Goal: Task Accomplishment & Management: Use online tool/utility

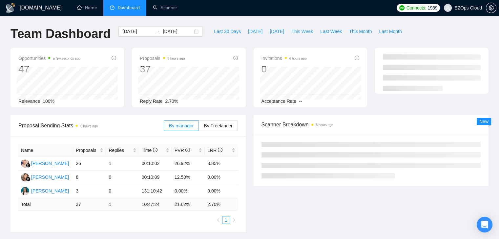
click at [294, 33] on span "This Week" at bounding box center [302, 31] width 22 height 7
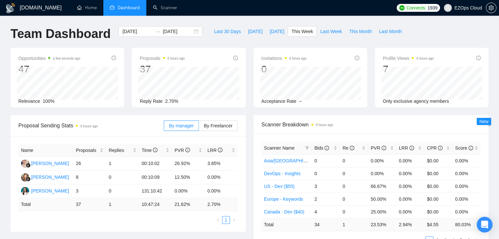
type input "[DATE]"
click at [308, 147] on icon "filter" at bounding box center [307, 148] width 4 height 3
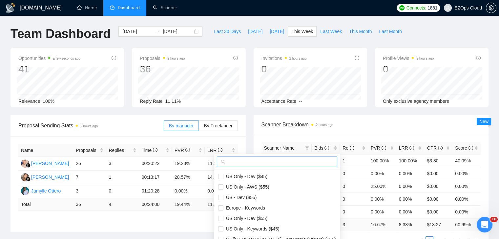
click at [277, 162] on input "text" at bounding box center [280, 161] width 107 height 7
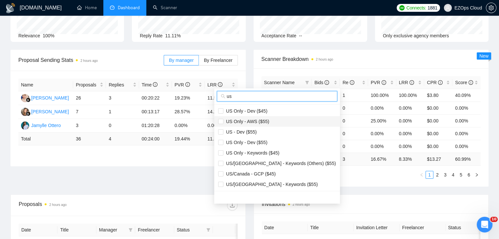
type input "us"
click at [258, 120] on span "US Only - AWS ($55)" at bounding box center [246, 121] width 46 height 5
checkbox input "true"
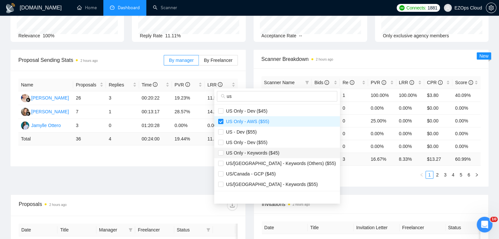
click at [273, 151] on span "US Only - Keywords ($45)" at bounding box center [251, 153] width 56 height 5
checkbox input "true"
click at [273, 174] on span "US/Canada - GCP ($45)" at bounding box center [277, 174] width 118 height 7
checkbox input "true"
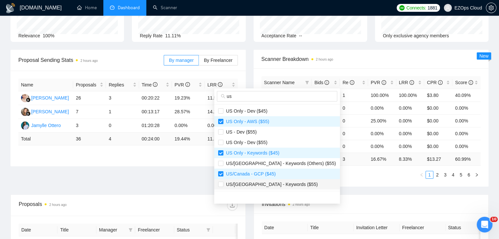
click at [276, 183] on span "US/[GEOGRAPHIC_DATA] - Keywords ($55)" at bounding box center [270, 184] width 94 height 5
checkbox input "true"
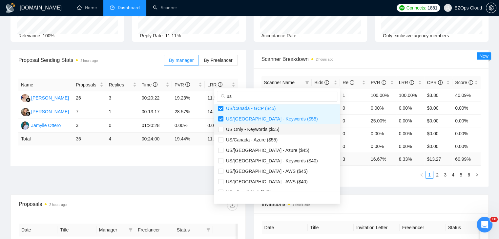
click at [261, 130] on span "US Only - Keywords ($55)" at bounding box center [251, 129] width 56 height 5
checkbox input "true"
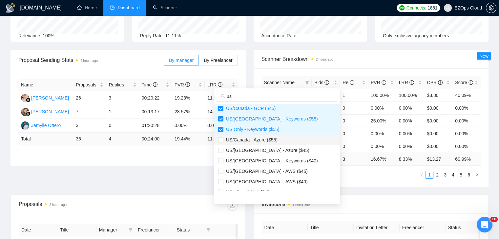
click at [273, 138] on span "US/Canada - Azure ($55)" at bounding box center [250, 139] width 54 height 5
checkbox input "true"
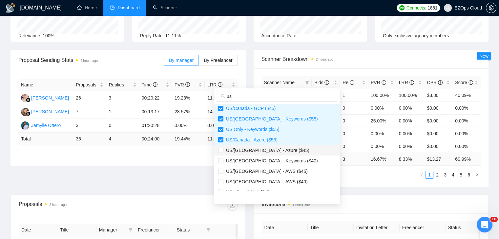
click at [276, 149] on span "US/[GEOGRAPHIC_DATA] - Azure ($45)" at bounding box center [266, 150] width 86 height 5
checkbox input "true"
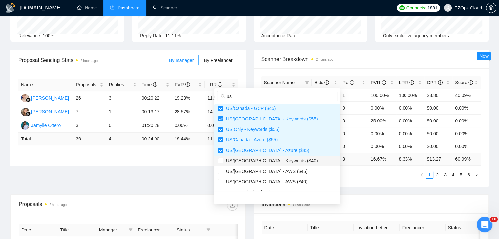
click at [278, 159] on span "US/[GEOGRAPHIC_DATA] - Keywords ($40)" at bounding box center [270, 160] width 94 height 5
checkbox input "true"
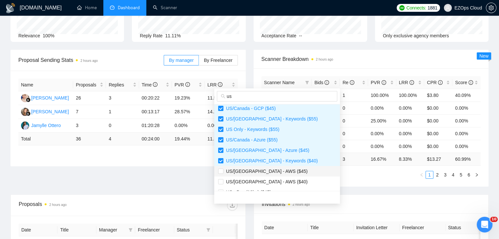
click at [280, 170] on span "US/[GEOGRAPHIC_DATA] - AWS ($45)" at bounding box center [277, 171] width 118 height 7
checkbox input "true"
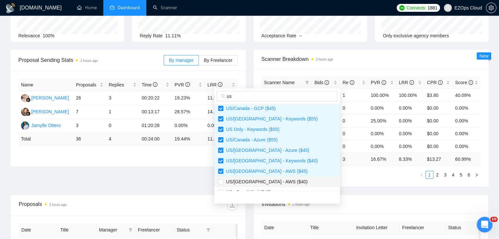
click at [284, 184] on span "US/[GEOGRAPHIC_DATA] - AWS ($40)" at bounding box center [277, 181] width 118 height 7
checkbox input "true"
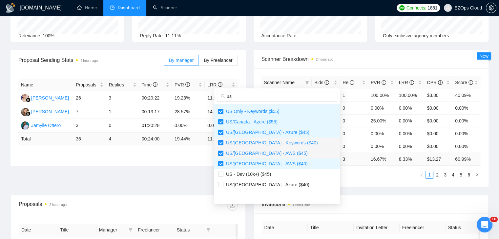
scroll to position [98, 0]
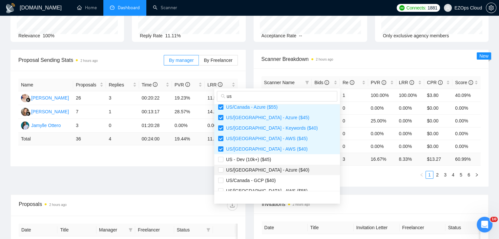
click at [271, 170] on span "US/[GEOGRAPHIC_DATA] - Azure ($40)" at bounding box center [266, 170] width 86 height 5
checkbox input "true"
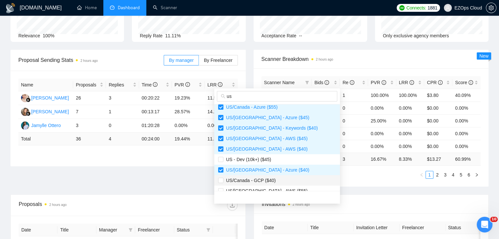
click at [277, 178] on span "US/Canada - GCP ($40)" at bounding box center [277, 180] width 118 height 7
checkbox input "true"
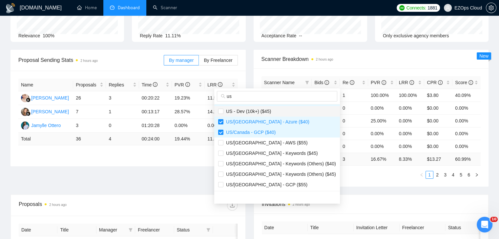
scroll to position [147, 0]
click at [273, 143] on span "US/[GEOGRAPHIC_DATA] - AWS ($55)" at bounding box center [265, 142] width 84 height 5
checkbox input "true"
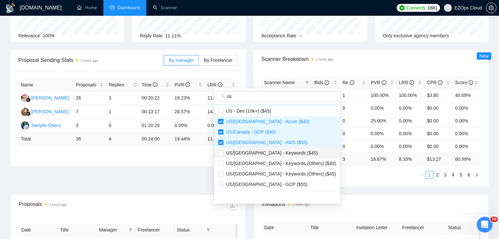
click at [284, 152] on span "US/[GEOGRAPHIC_DATA] - Keywords ($45)" at bounding box center [277, 153] width 118 height 7
checkbox input "true"
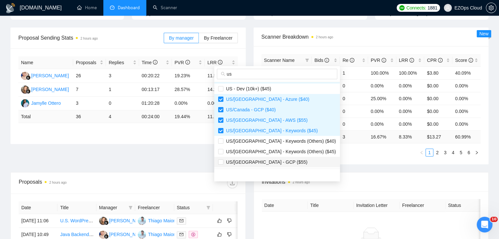
scroll to position [98, 0]
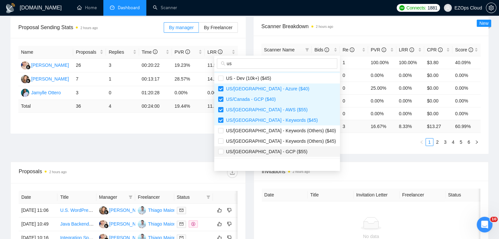
click at [271, 152] on span "US/[GEOGRAPHIC_DATA] - GCP ($55)" at bounding box center [265, 151] width 84 height 5
checkbox input "true"
click at [338, 153] on div "Scanner Name Bids Re PVR LRR CPR Score US Only - Dev ($45) 1 1 100.00% 100.00% …" at bounding box center [371, 95] width 235 height 118
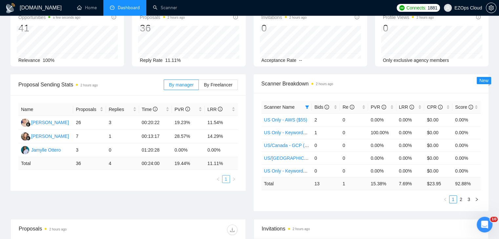
scroll to position [0, 0]
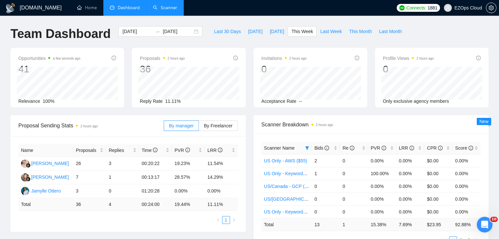
click at [167, 6] on link "Scanner" at bounding box center [165, 8] width 24 height 6
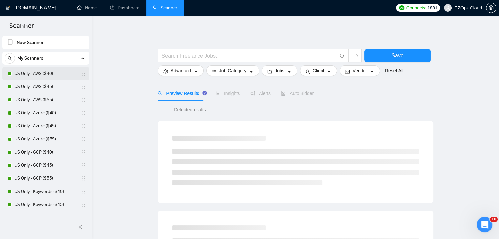
click at [47, 74] on link "US Only - AWS ($40)" at bounding box center [45, 73] width 62 height 13
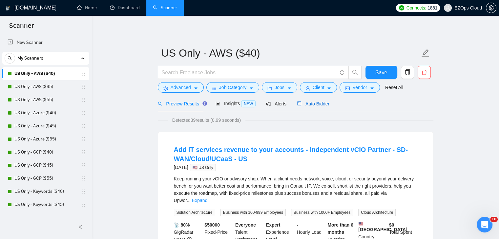
click at [323, 104] on span "Auto Bidder" at bounding box center [313, 103] width 32 height 5
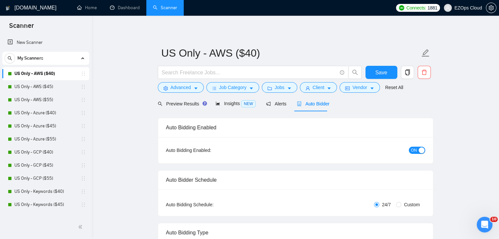
checkbox input "true"
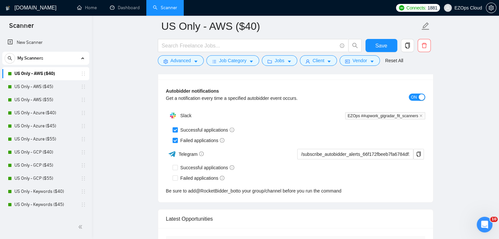
scroll to position [1748, 0]
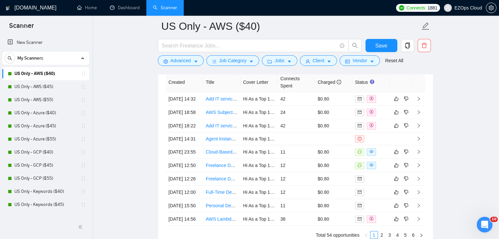
click at [55, 86] on link "US Only - AWS ($45)" at bounding box center [45, 86] width 62 height 13
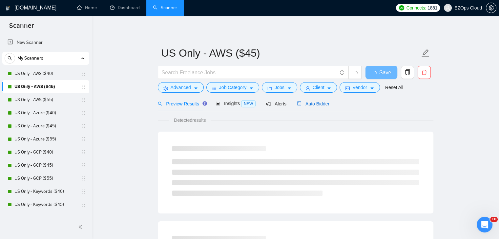
click at [318, 103] on span "Auto Bidder" at bounding box center [313, 103] width 32 height 5
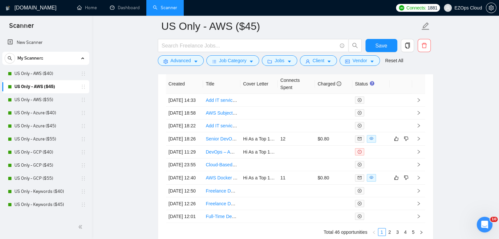
scroll to position [1735, 0]
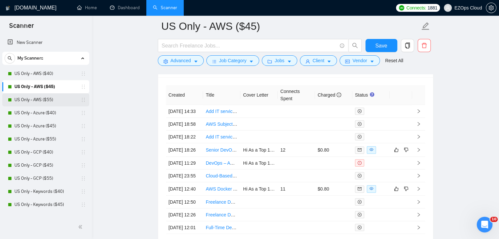
click at [47, 100] on link "US Only - AWS ($55)" at bounding box center [45, 99] width 62 height 13
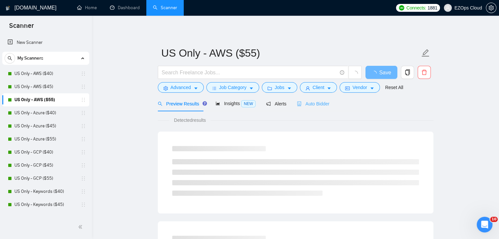
click at [310, 107] on div "Auto Bidder" at bounding box center [313, 103] width 32 height 15
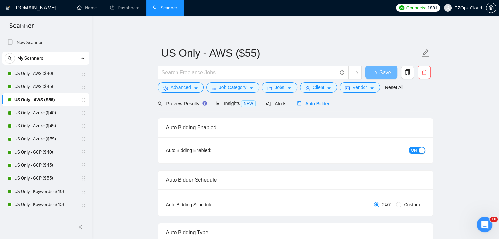
checkbox input "true"
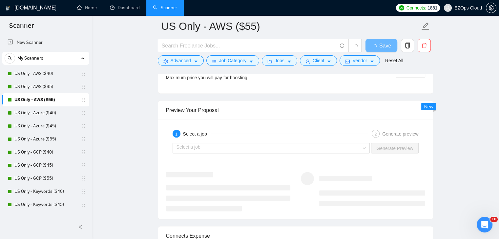
scroll to position [1605, 0]
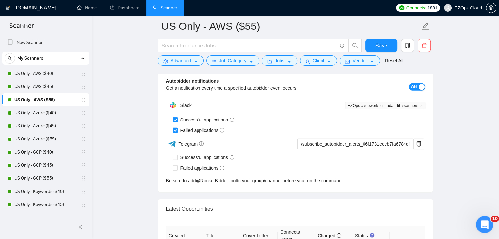
click at [483, 224] on icon "Open Intercom Messenger" at bounding box center [483, 224] width 11 height 11
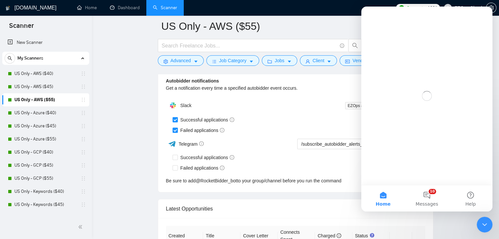
scroll to position [0, 0]
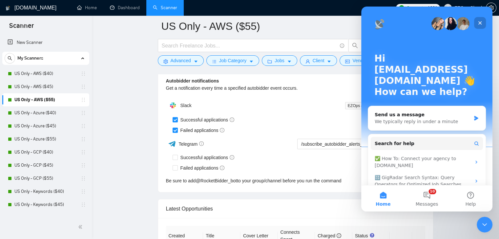
click at [477, 22] on icon "Close" at bounding box center [479, 22] width 5 height 5
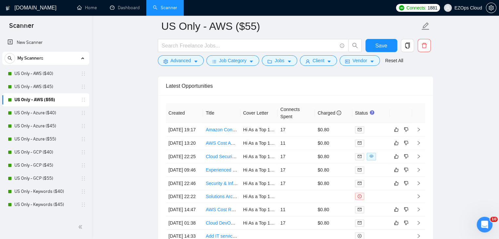
scroll to position [1739, 0]
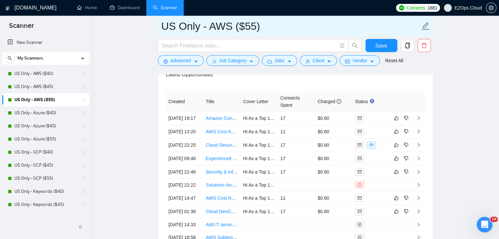
drag, startPoint x: 272, startPoint y: 27, endPoint x: 153, endPoint y: 21, distance: 119.5
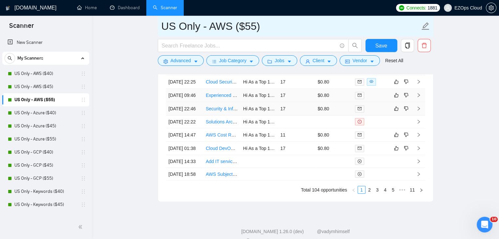
scroll to position [1805, 0]
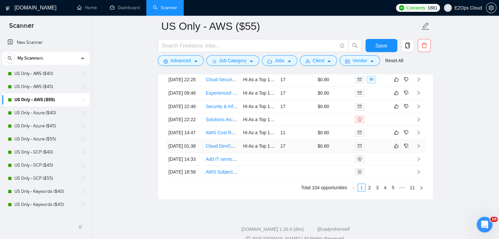
click at [223, 149] on link "Cloud DevOps Platform Engineer (Onsite Alpharetta [GEOGRAPHIC_DATA])" at bounding box center [284, 146] width 156 height 5
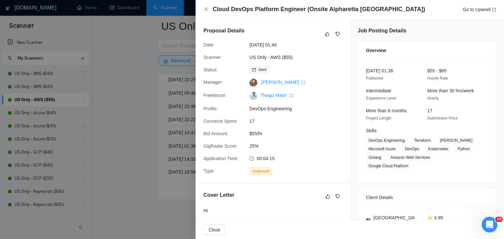
click at [155, 157] on div at bounding box center [252, 119] width 504 height 239
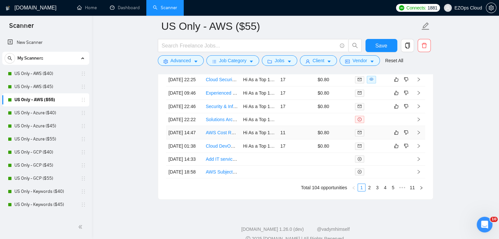
click at [218, 135] on link "AWS Cost Reduction Help" at bounding box center [233, 132] width 54 height 5
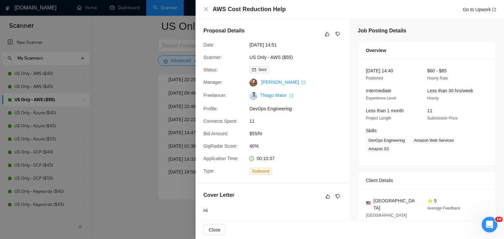
click at [118, 85] on div at bounding box center [252, 119] width 504 height 239
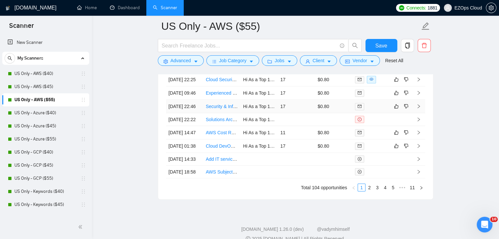
click at [225, 109] on link "Security & Infrastructure Engineer (DevSecOps)" at bounding box center [255, 106] width 98 height 5
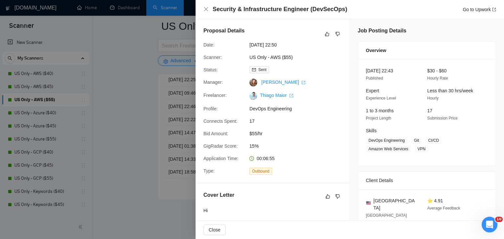
click at [142, 88] on div at bounding box center [252, 119] width 504 height 239
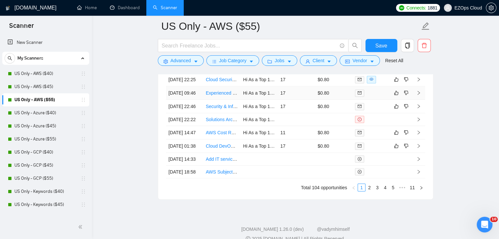
click at [226, 96] on link "Experienced DevOps Team Lead for Cloud Deployments" at bounding box center [263, 93] width 115 height 5
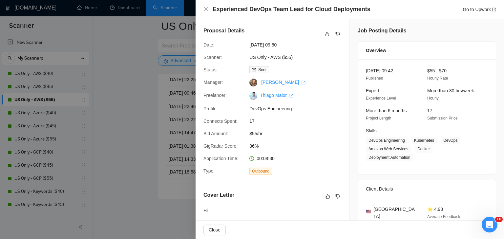
click at [134, 104] on div at bounding box center [252, 119] width 504 height 239
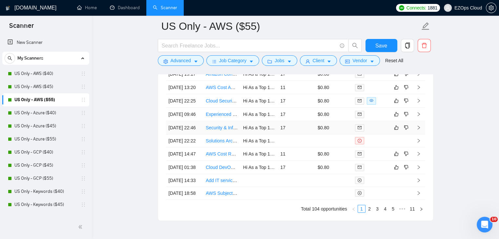
scroll to position [1772, 0]
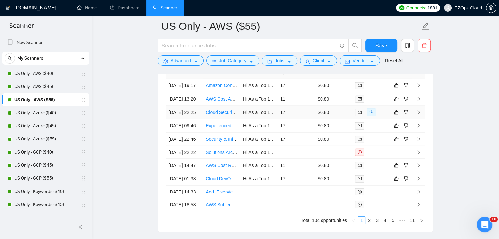
click at [218, 115] on link "Cloud Security Engineer" at bounding box center [231, 112] width 50 height 5
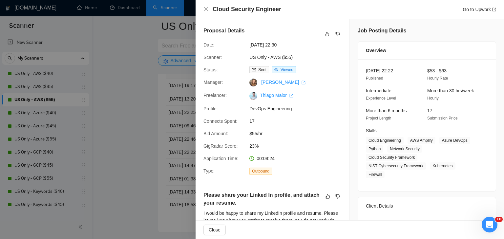
click at [124, 93] on div at bounding box center [252, 119] width 504 height 239
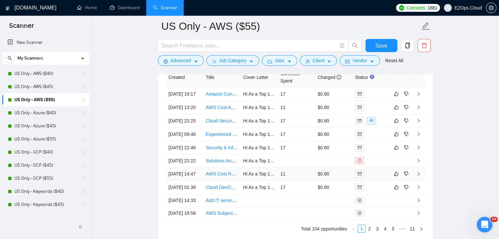
scroll to position [1805, 0]
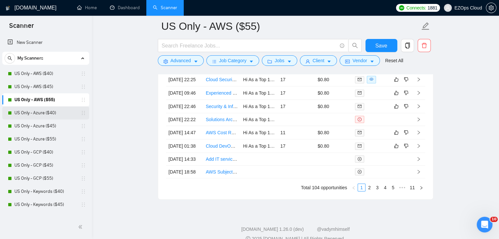
click at [45, 110] on link "US Only - Azure ($40)" at bounding box center [45, 113] width 62 height 13
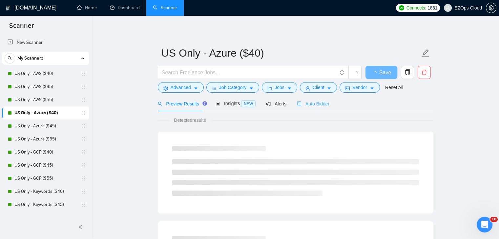
click at [307, 108] on div "Auto Bidder" at bounding box center [313, 103] width 32 height 15
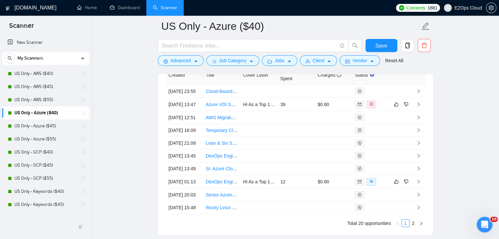
scroll to position [1686, 0]
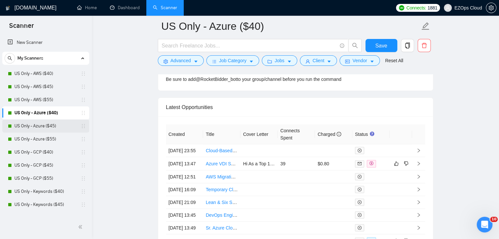
click at [55, 126] on link "US Only - Azure ($45)" at bounding box center [45, 126] width 62 height 13
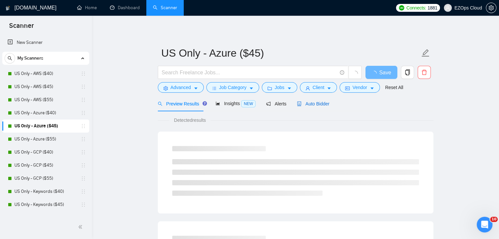
click at [320, 104] on span "Auto Bidder" at bounding box center [313, 103] width 32 height 5
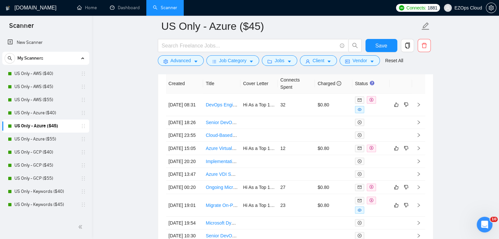
scroll to position [1735, 0]
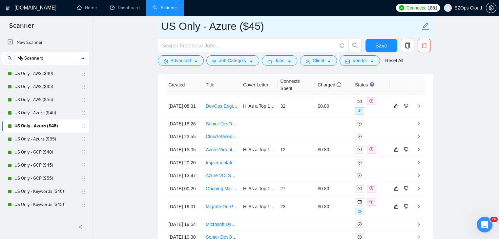
drag, startPoint x: 276, startPoint y: 30, endPoint x: 159, endPoint y: 31, distance: 117.1
click at [159, 31] on span "US Only - Azure ($45)" at bounding box center [296, 26] width 276 height 21
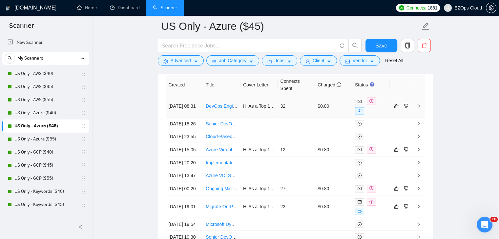
click at [216, 104] on link "DevOps Engineer" at bounding box center [224, 106] width 36 height 5
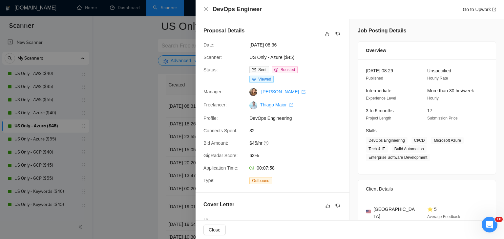
click at [133, 154] on div at bounding box center [252, 119] width 504 height 239
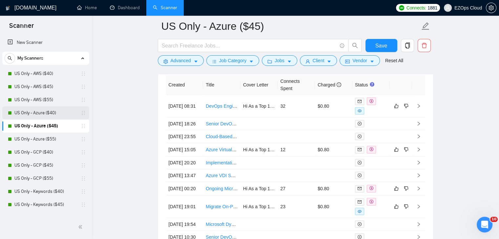
drag, startPoint x: 42, startPoint y: 141, endPoint x: 18, endPoint y: 113, distance: 37.3
click at [42, 141] on link "US Only - Azure ($55)" at bounding box center [45, 139] width 62 height 13
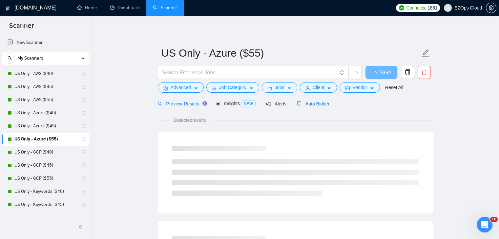
click at [316, 106] on span "Auto Bidder" at bounding box center [313, 103] width 32 height 5
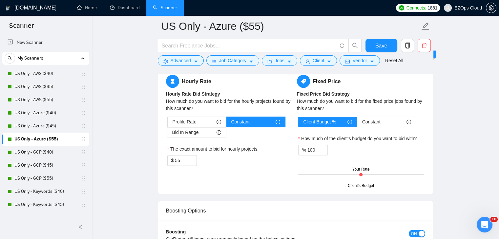
scroll to position [1116, 0]
